Goal: Check status: Check status

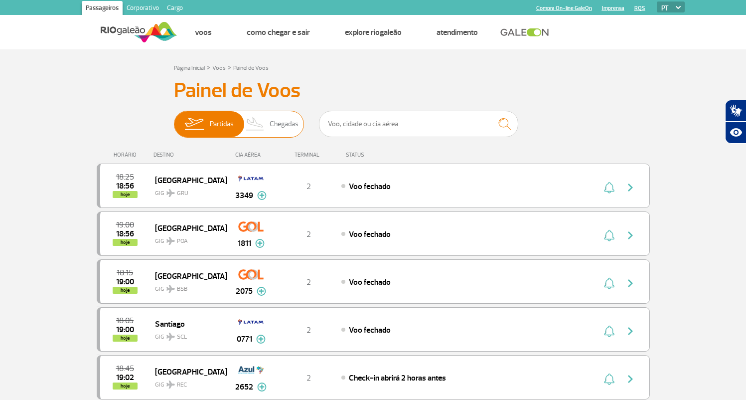
click at [273, 114] on span "Chegadas" at bounding box center [284, 124] width 29 height 26
click at [174, 119] on input "Partidas Chegadas" at bounding box center [174, 119] width 0 height 0
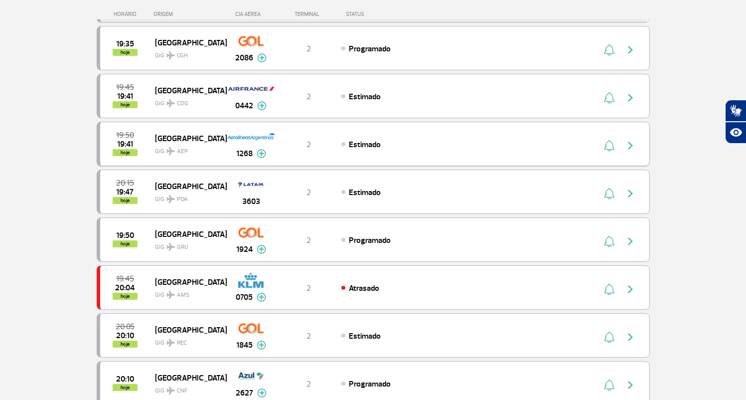
scroll to position [873, 0]
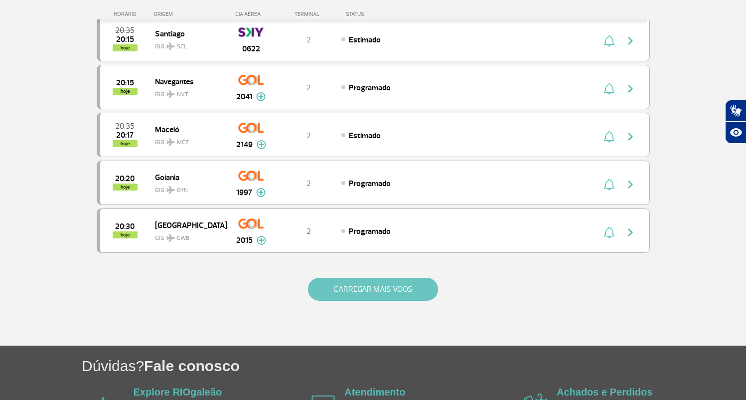
click at [364, 285] on button "CARREGAR MAIS VOOS" at bounding box center [373, 289] width 130 height 23
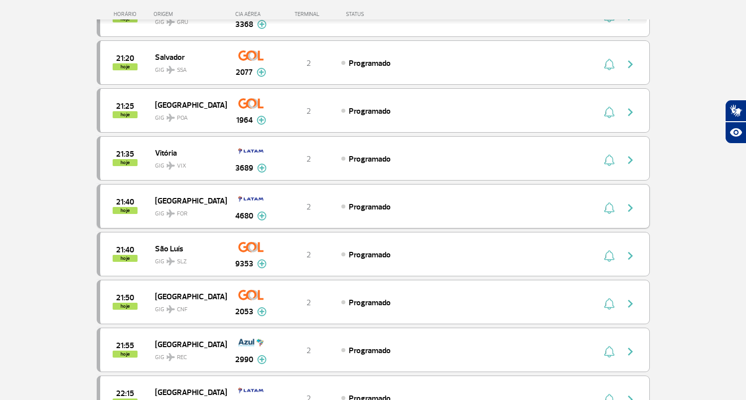
scroll to position [1800, 0]
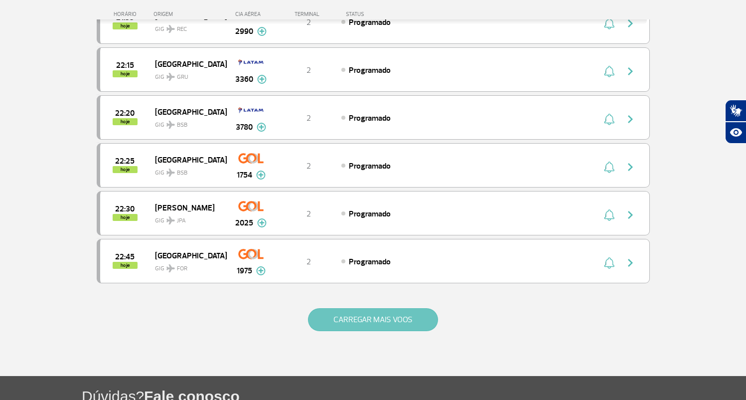
click at [369, 326] on button "CARREGAR MAIS VOOS" at bounding box center [373, 319] width 130 height 23
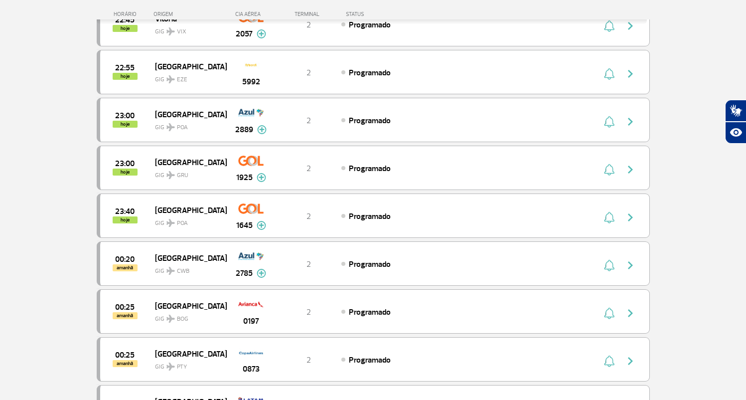
scroll to position [2857, 0]
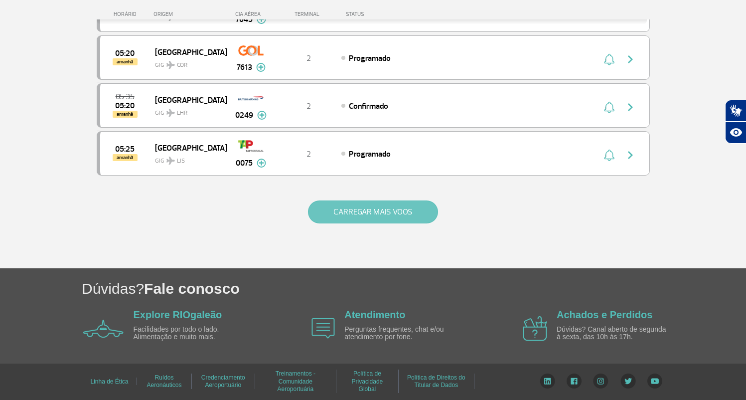
click at [358, 213] on button "CARREGAR MAIS VOOS" at bounding box center [373, 211] width 130 height 23
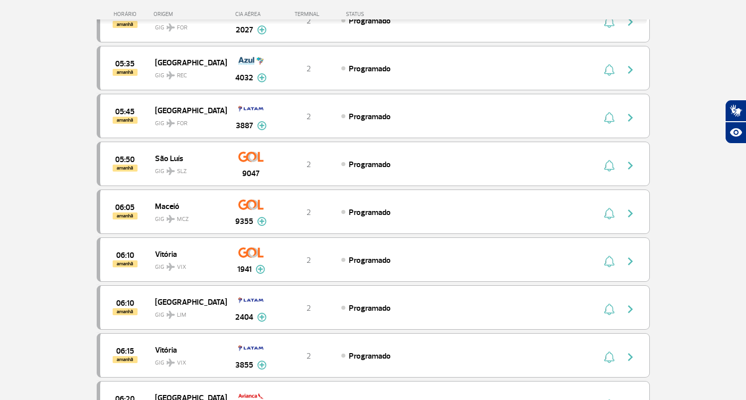
scroll to position [3776, 0]
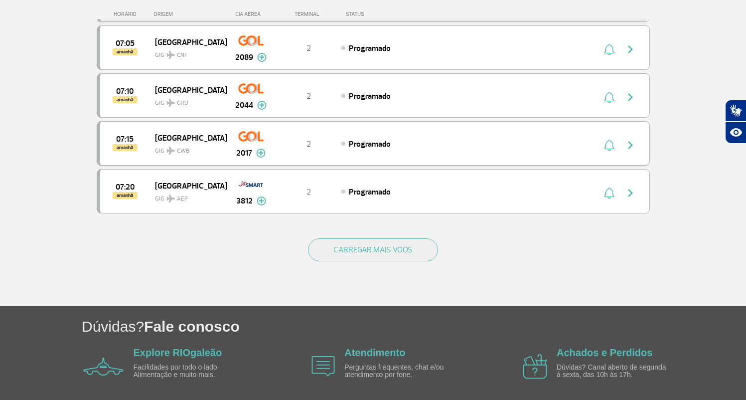
click at [259, 153] on img at bounding box center [260, 153] width 9 height 9
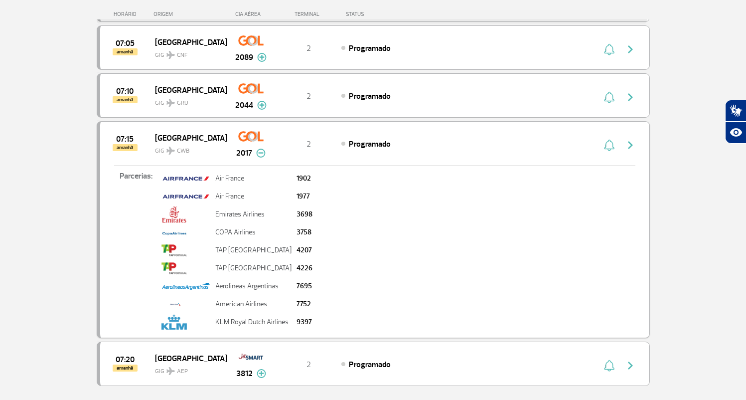
click at [377, 148] on span "Programado" at bounding box center [370, 144] width 42 height 10
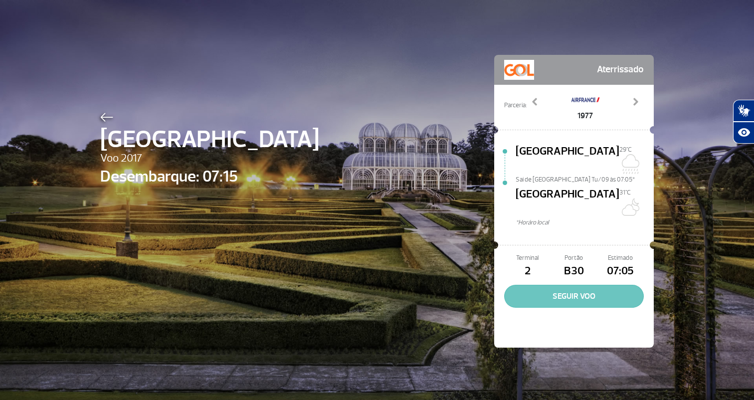
click at [563, 285] on button "SEGUIR VOO" at bounding box center [574, 296] width 140 height 23
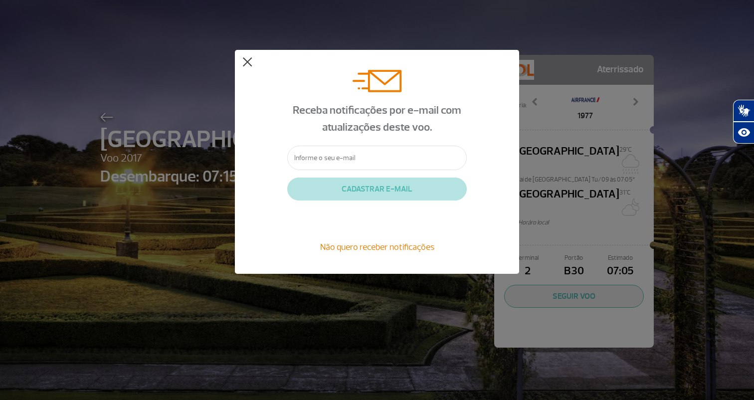
click at [249, 63] on button at bounding box center [247, 62] width 10 height 10
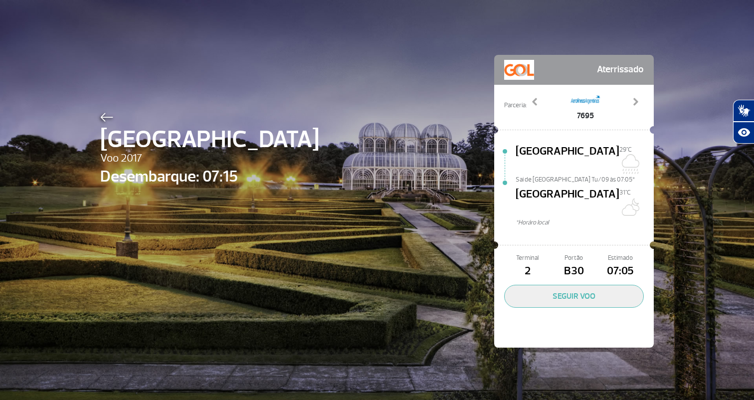
click at [105, 115] on img at bounding box center [106, 117] width 13 height 9
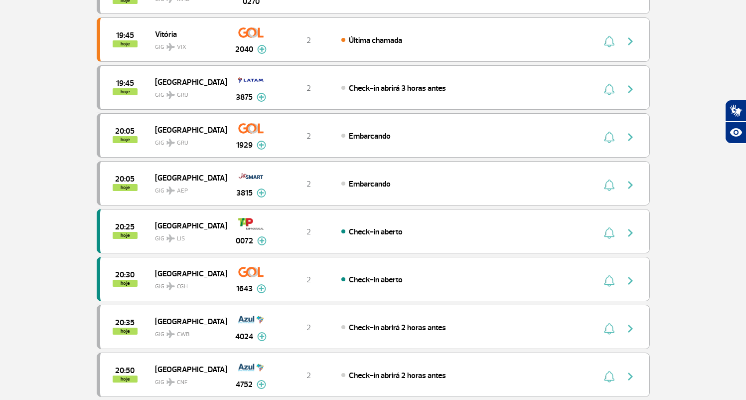
scroll to position [950, 0]
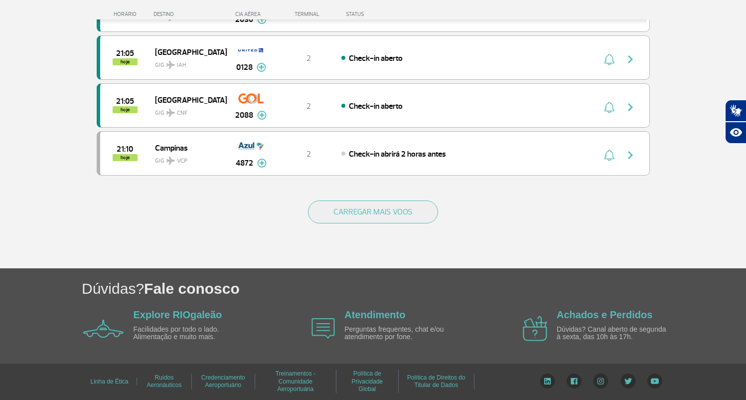
click at [607, 380] on img at bounding box center [600, 380] width 15 height 15
